Goal: Navigation & Orientation: Find specific page/section

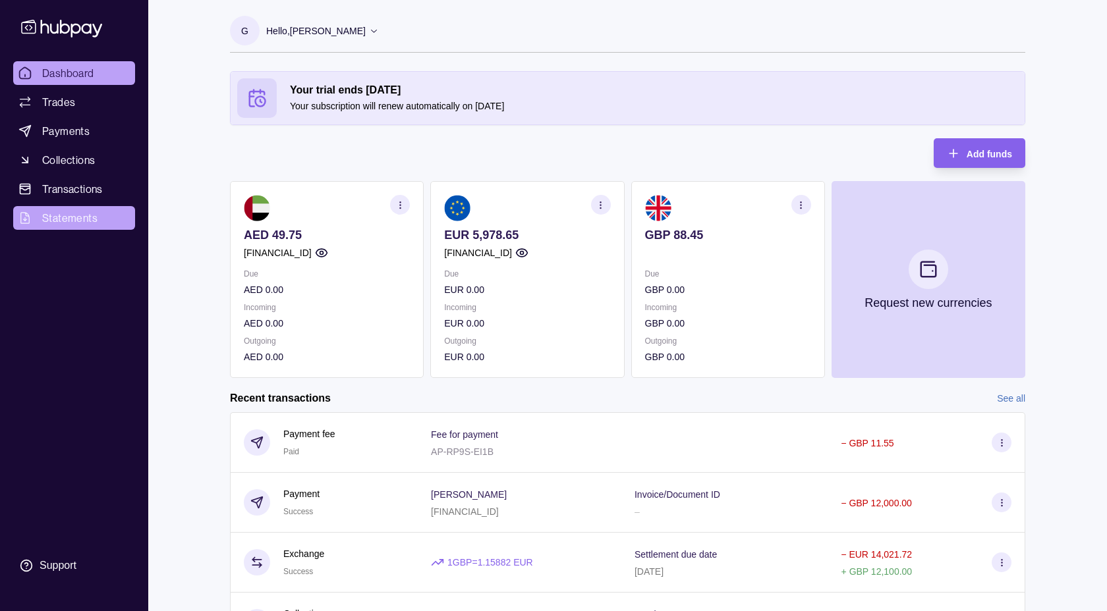
click at [77, 216] on span "Statements" at bounding box center [69, 218] width 55 height 16
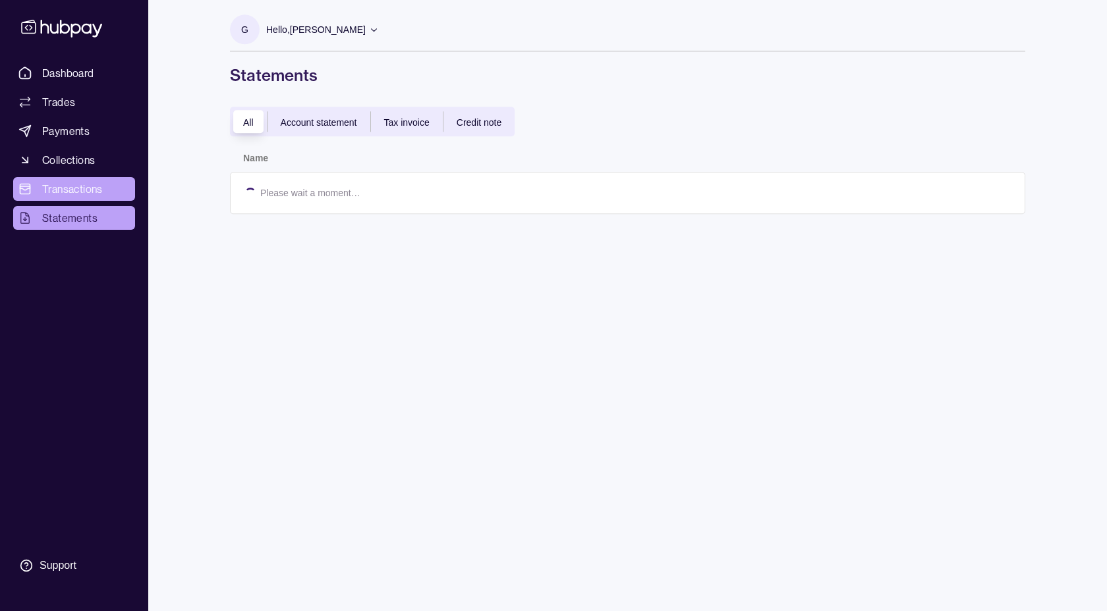
click at [84, 191] on span "Transactions" at bounding box center [72, 189] width 61 height 16
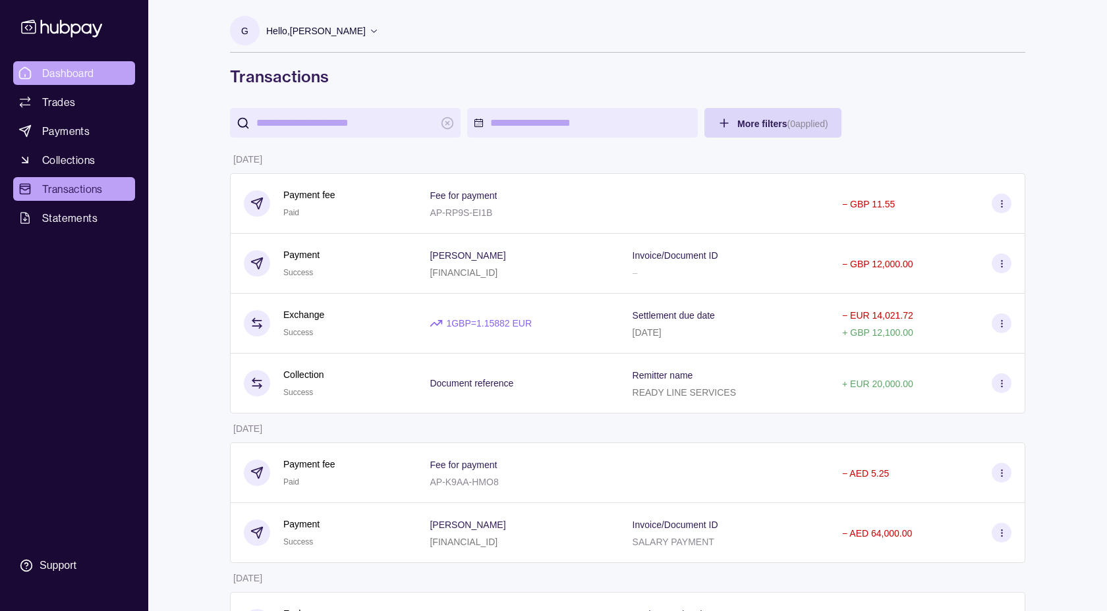
click at [71, 74] on span "Dashboard" at bounding box center [68, 73] width 52 height 16
